Goal: Task Accomplishment & Management: Use online tool/utility

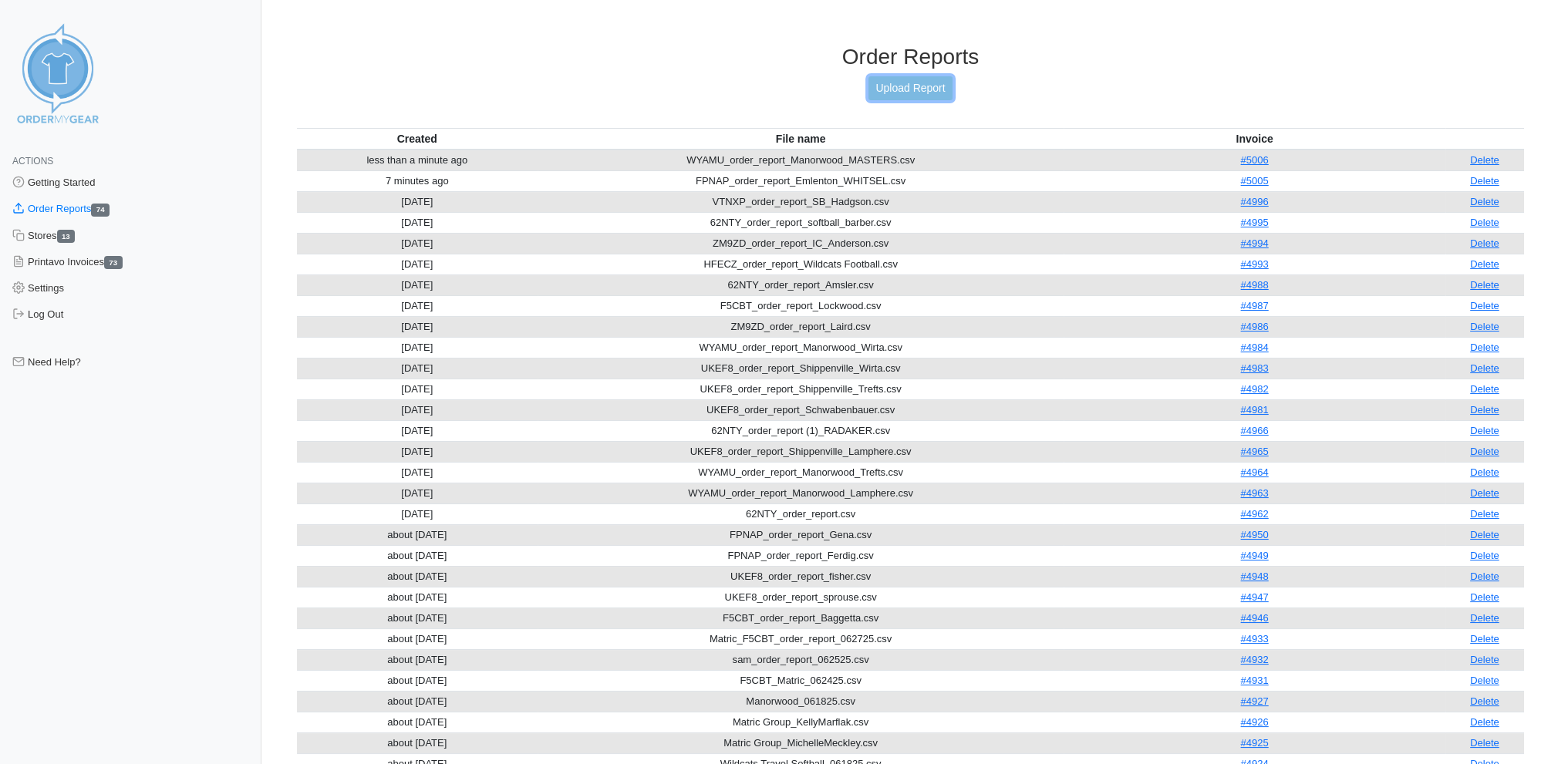
click at [920, 83] on link "Upload Report" at bounding box center [910, 88] width 84 height 24
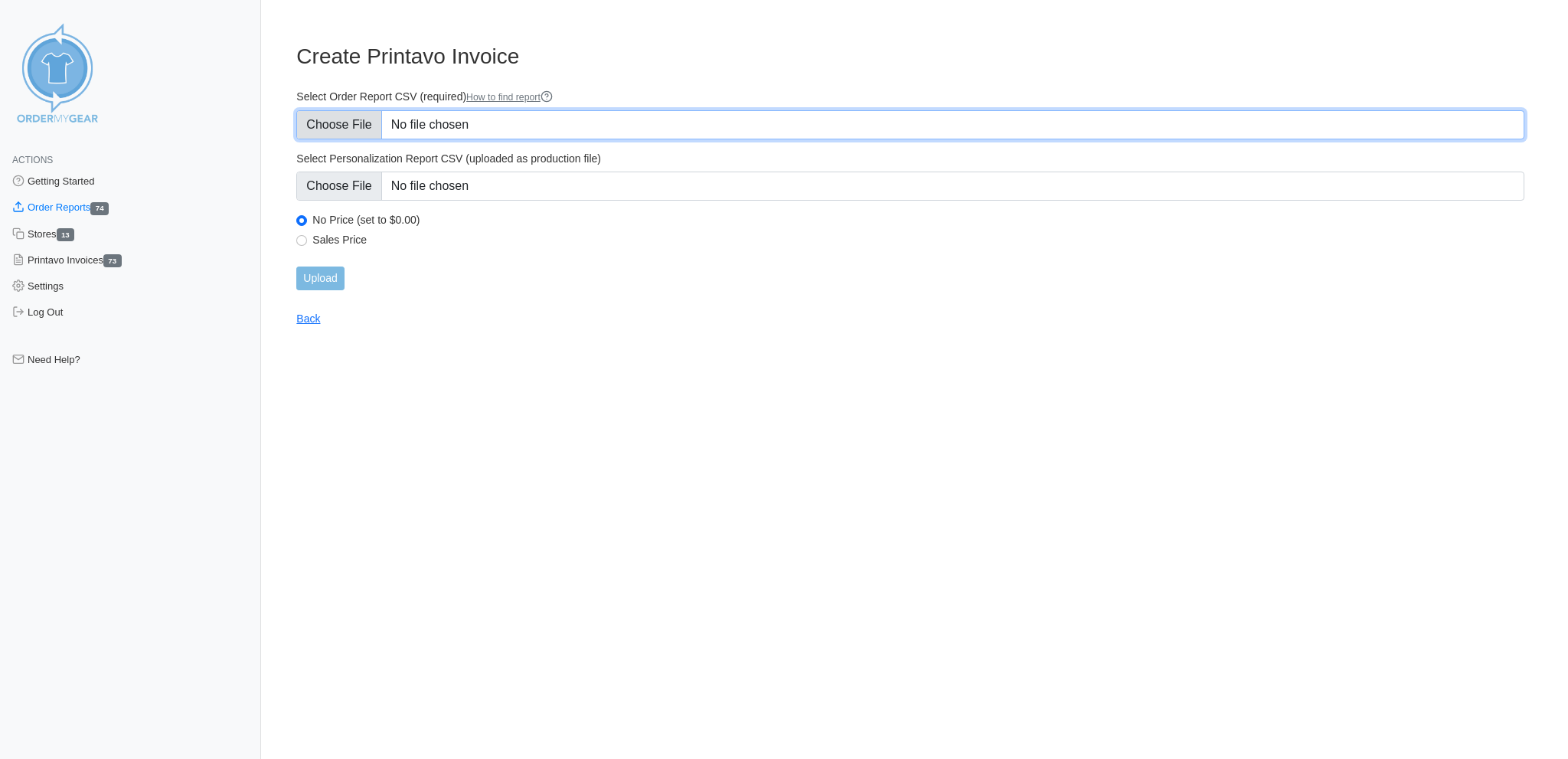
click at [350, 122] on input "Select Order Report CSV (required) How to find report" at bounding box center [910, 125] width 1228 height 29
type input "C:\fakepath\UKEF8_order_report_Cavco_Shippenville_Siegel.csv"
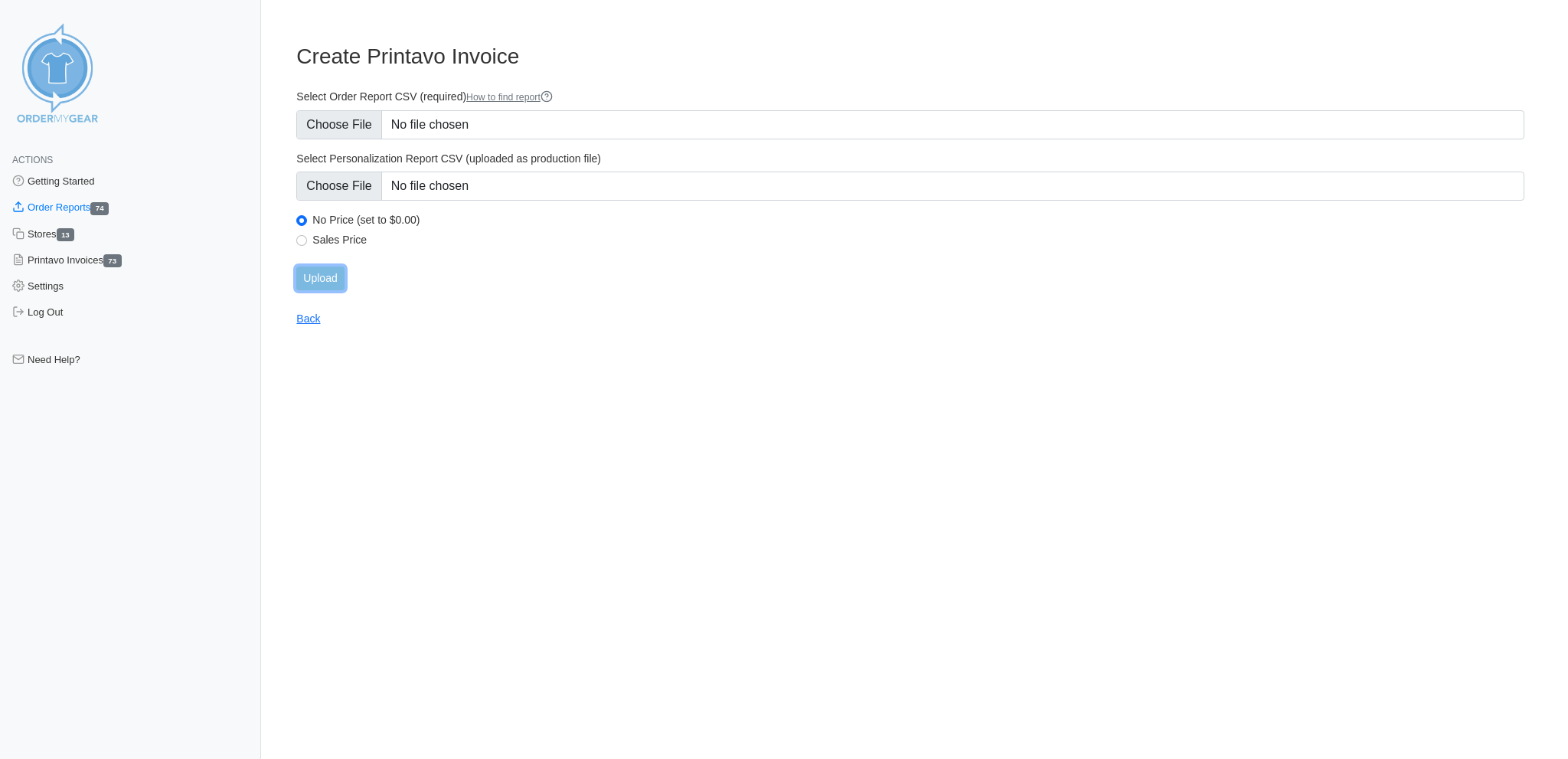
click at [314, 266] on input "Upload" at bounding box center [320, 278] width 47 height 24
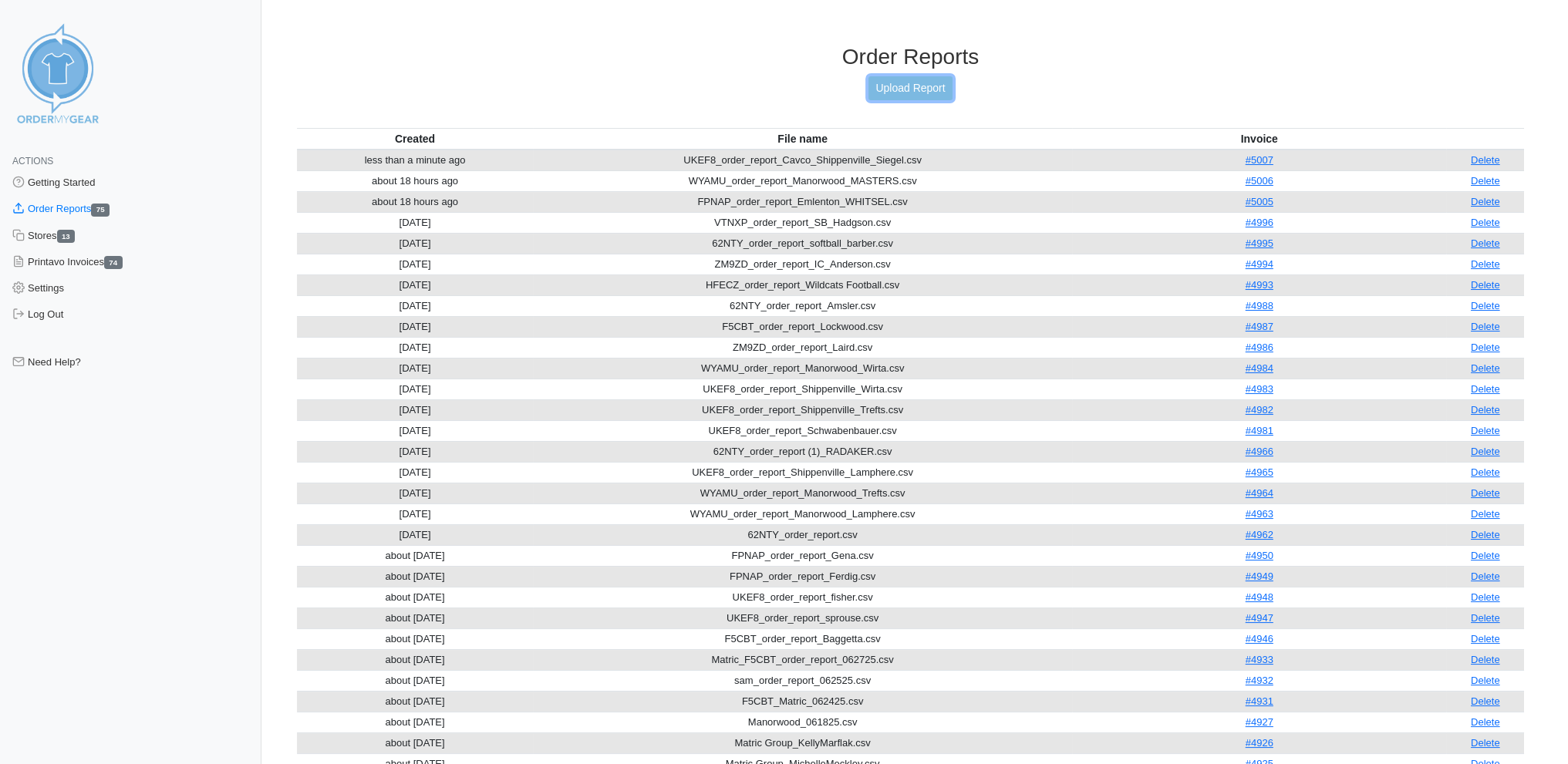
click at [916, 80] on link "Upload Report" at bounding box center [910, 88] width 84 height 24
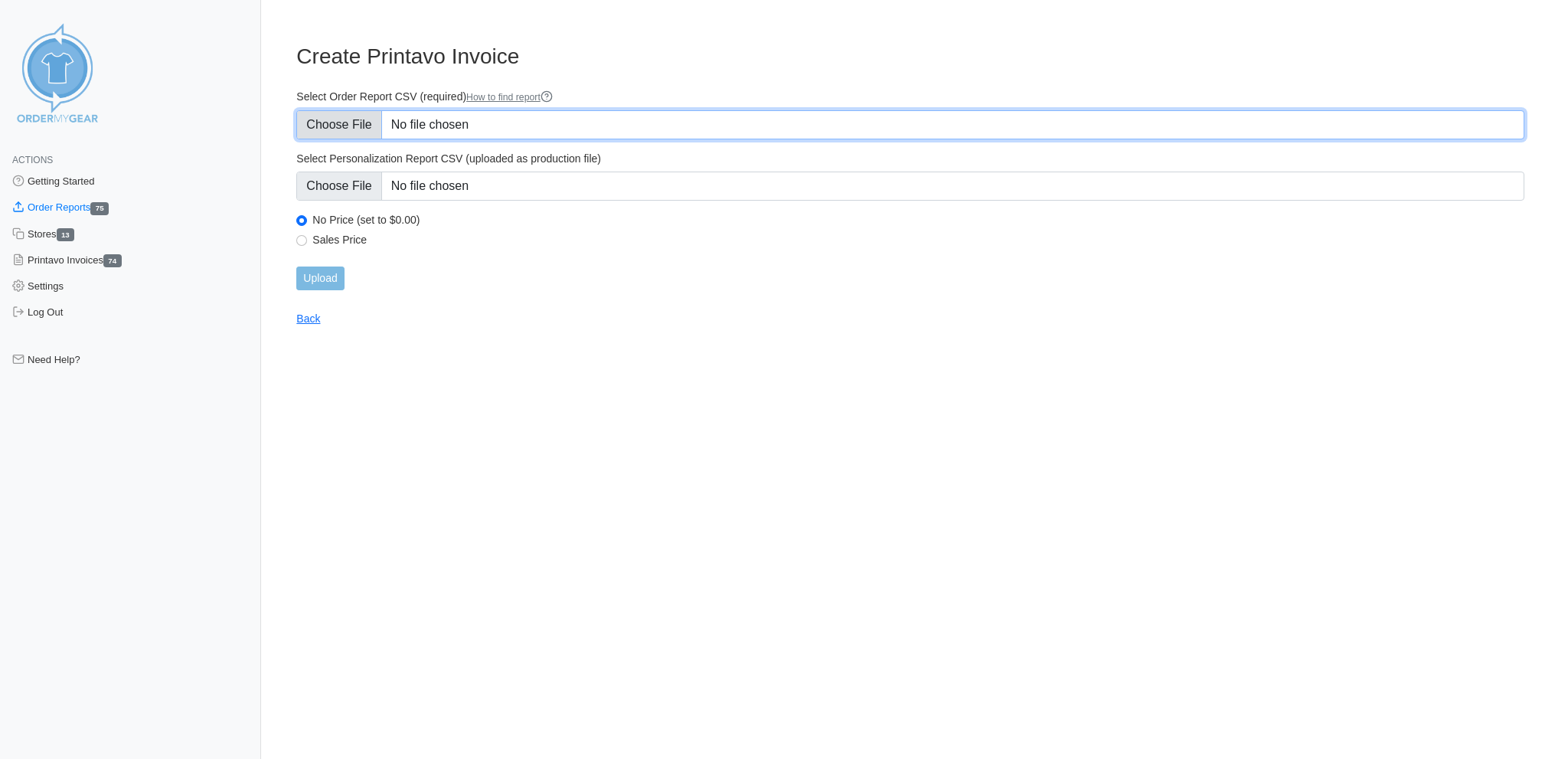
click at [359, 119] on input "Select Order Report CSV (required) How to find report" at bounding box center [910, 125] width 1228 height 29
type input "C:\fakepath\UKEF8_order_report_Cavco_Shippenville_WHITSEL.csv"
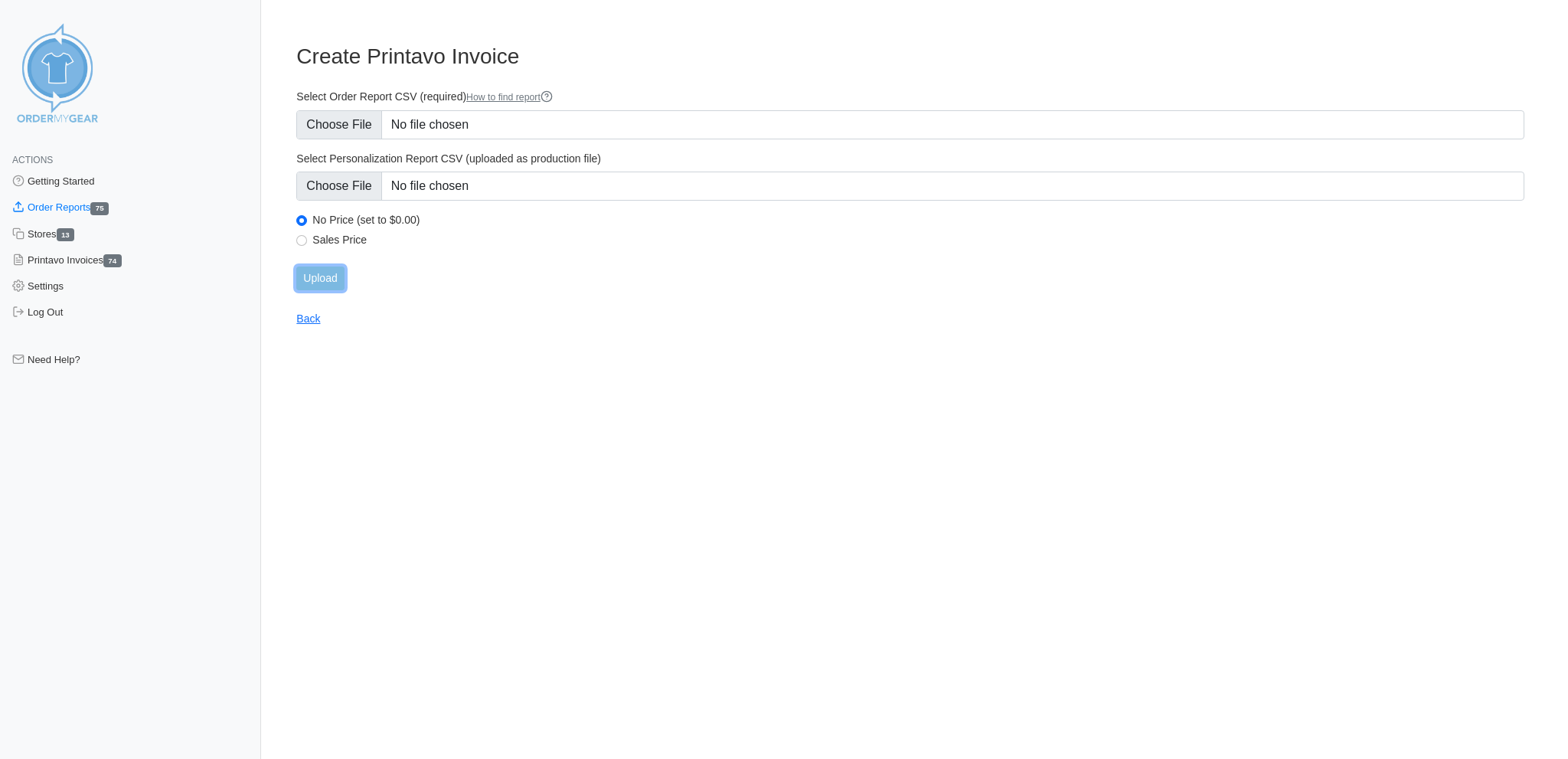
click at [325, 266] on input "Upload" at bounding box center [320, 278] width 47 height 24
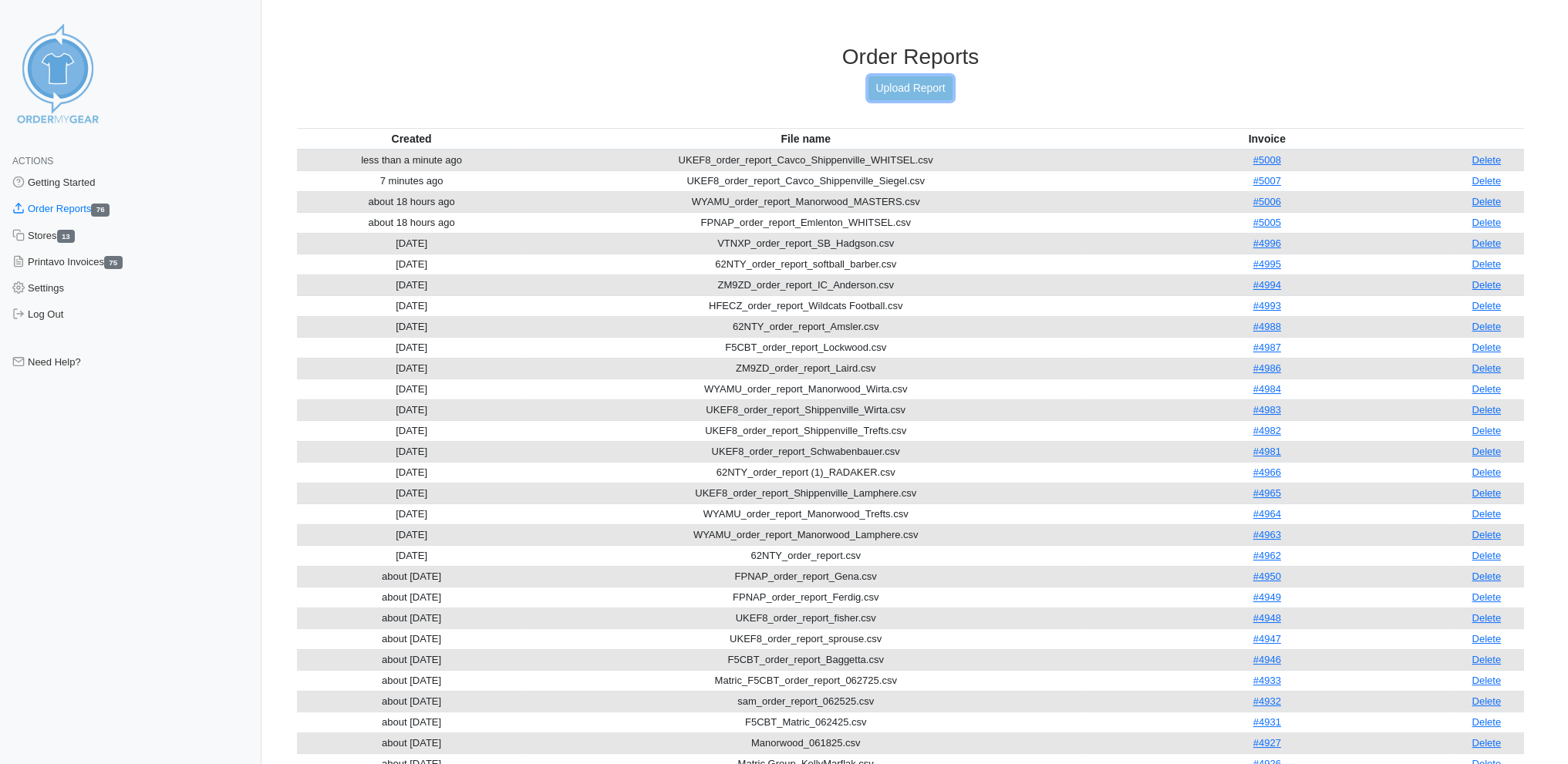
click at [917, 85] on link "Upload Report" at bounding box center [910, 88] width 84 height 24
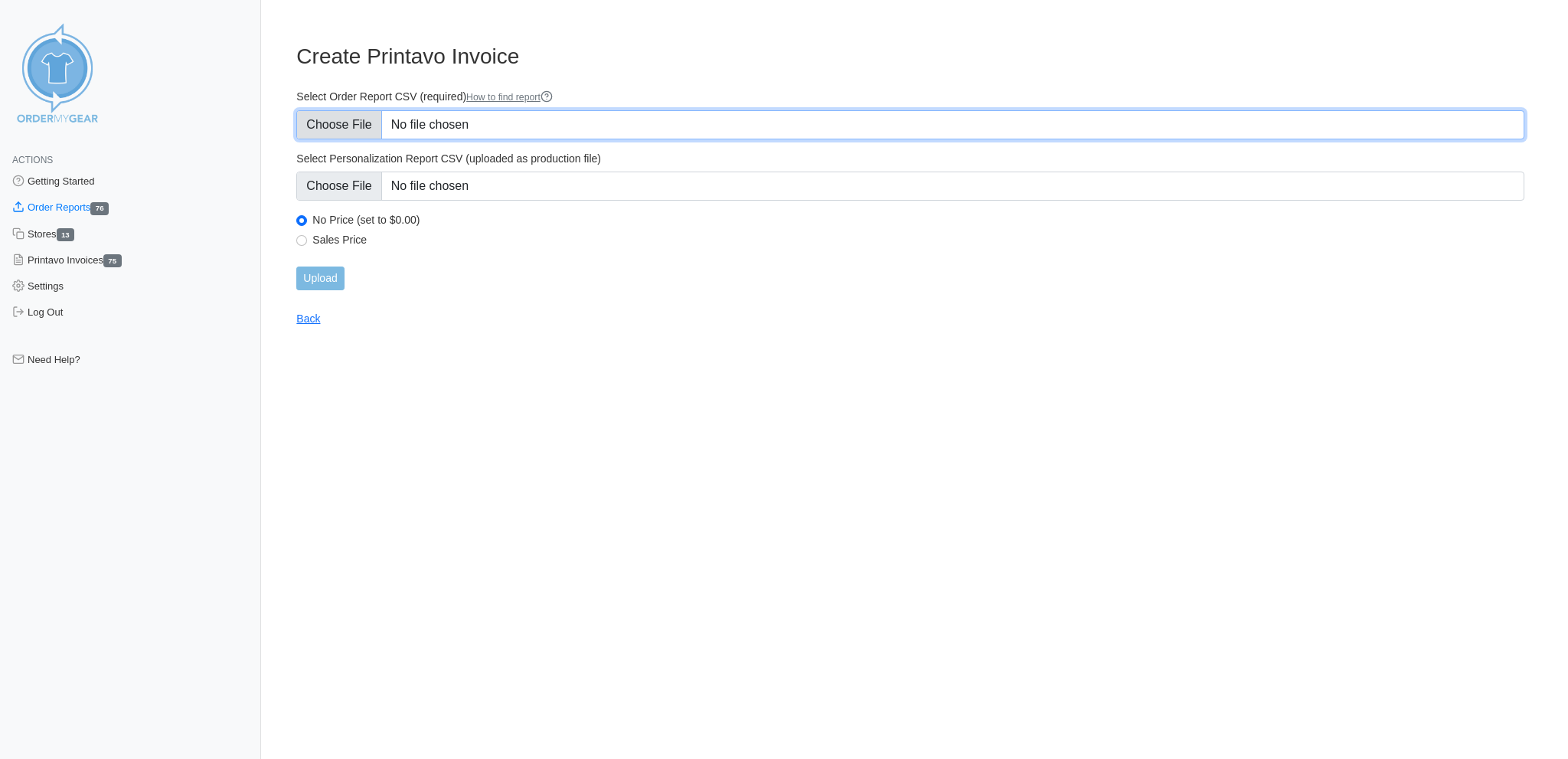
click at [364, 117] on input "Select Order Report CSV (required) How to find report" at bounding box center [910, 125] width 1228 height 29
type input "C:\fakepath\UKEF8_order_report_Cavco_Shippenville_GALM.csv"
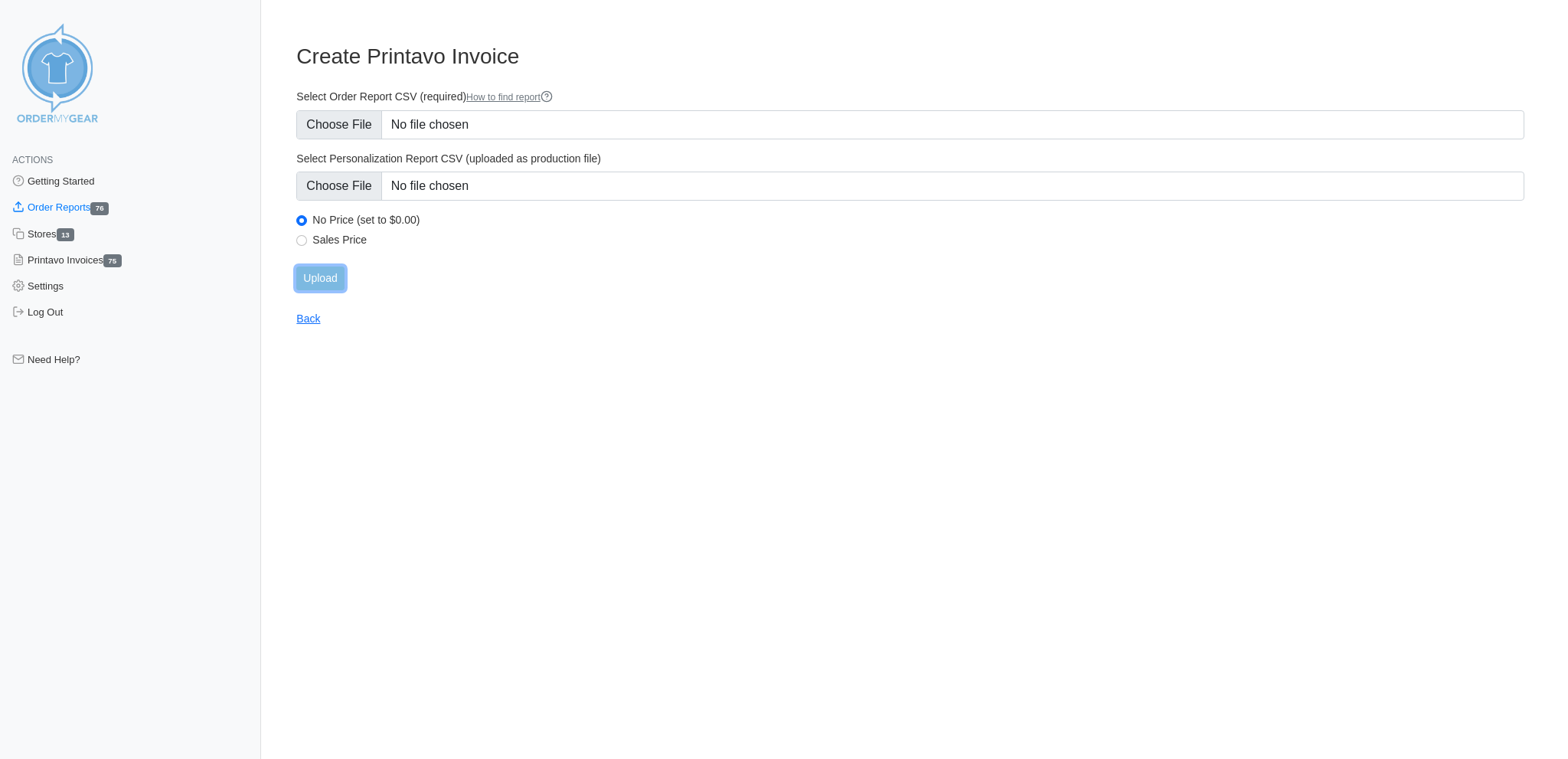
click at [311, 266] on input "Upload" at bounding box center [320, 278] width 47 height 24
